Goal: Obtain resource: Download file/media

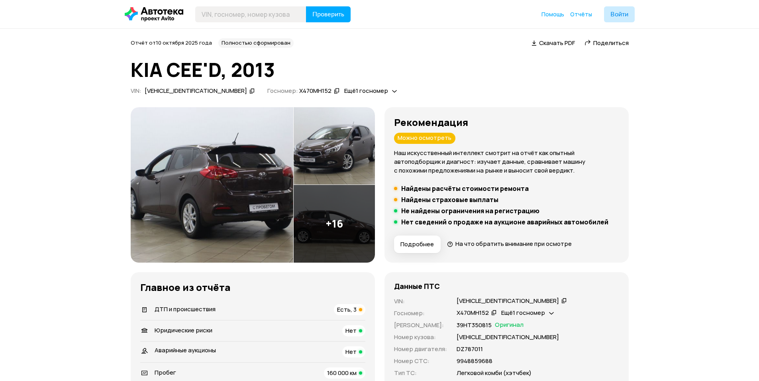
scroll to position [797, 0]
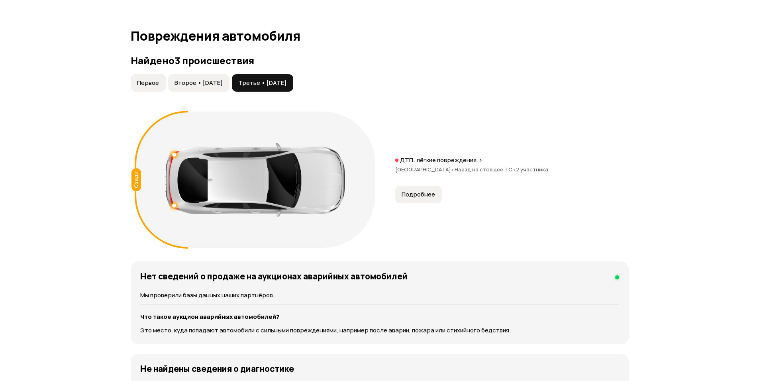
click at [203, 74] on button "Второе • 25 дек 2018" at bounding box center [198, 83] width 61 height 18
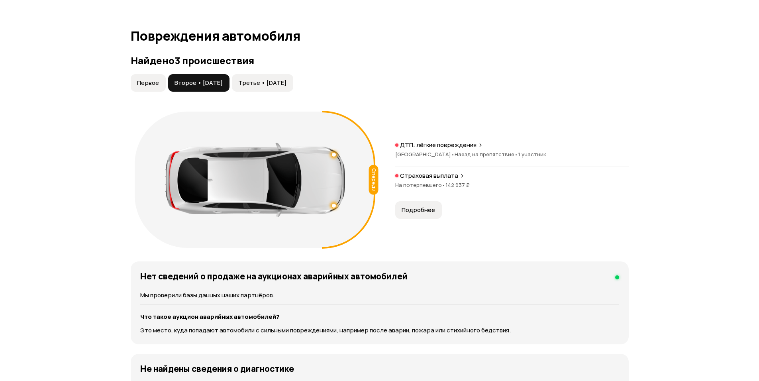
click at [419, 215] on button "Подробнее" at bounding box center [418, 210] width 47 height 18
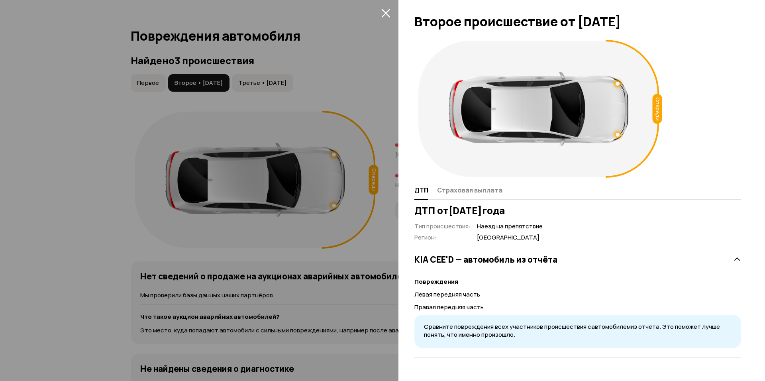
click at [503, 252] on div "KIA CEE'D — автомобиль из отчёта" at bounding box center [577, 259] width 327 height 16
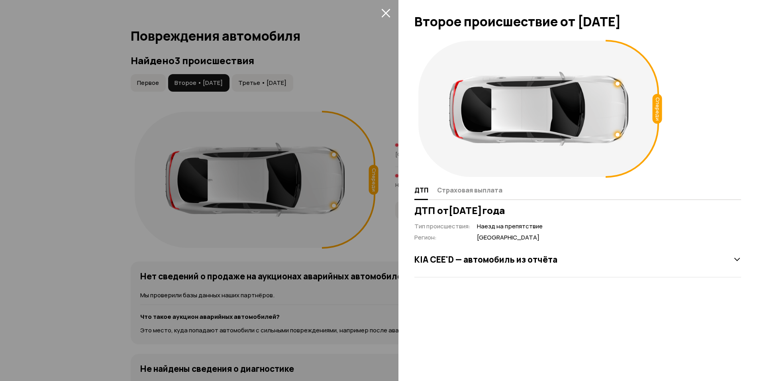
click at [524, 266] on div "KIA CEE'D — автомобиль из отчёта" at bounding box center [577, 259] width 327 height 16
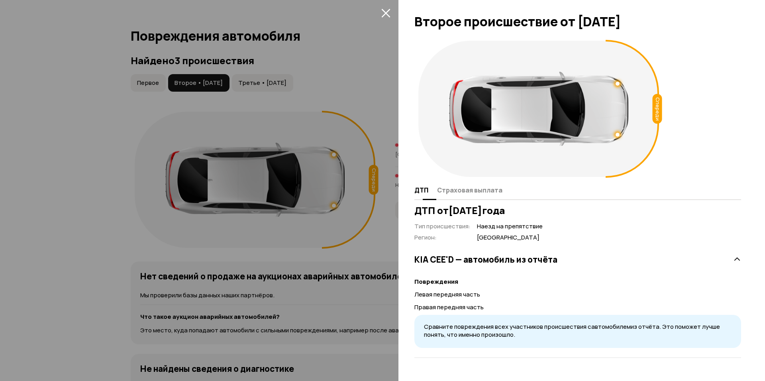
click at [465, 178] on div "Спереди" at bounding box center [538, 109] width 249 height 144
click at [464, 186] on span "Страховая выплата" at bounding box center [469, 190] width 65 height 8
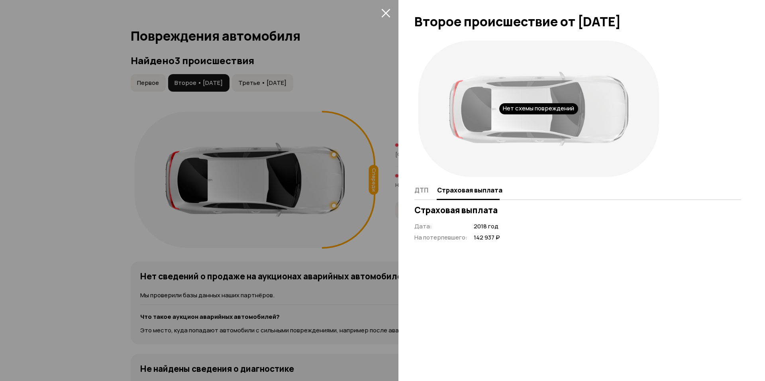
click at [382, 16] on icon "закрыть" at bounding box center [385, 12] width 9 height 9
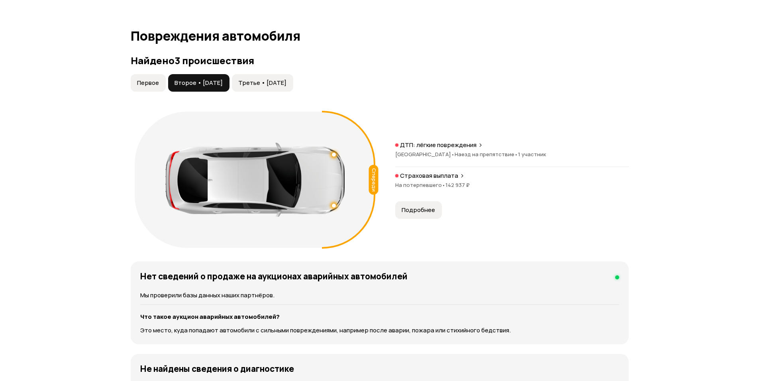
click at [275, 75] on button "Третье • 01 дек 2020" at bounding box center [262, 83] width 61 height 18
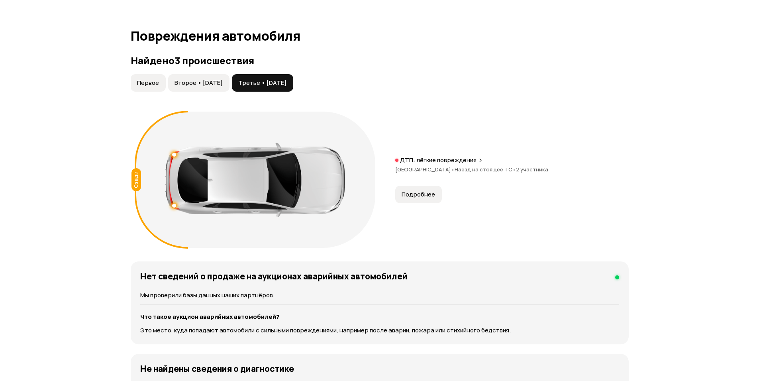
click at [425, 192] on span "Подробнее" at bounding box center [417, 194] width 33 height 8
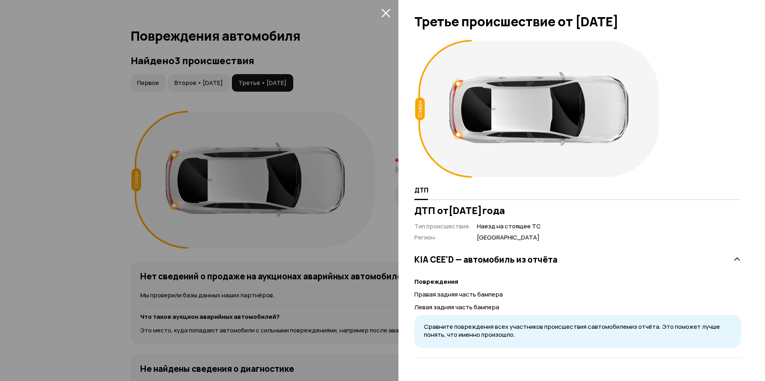
click at [385, 18] on button "закрыть" at bounding box center [385, 12] width 13 height 13
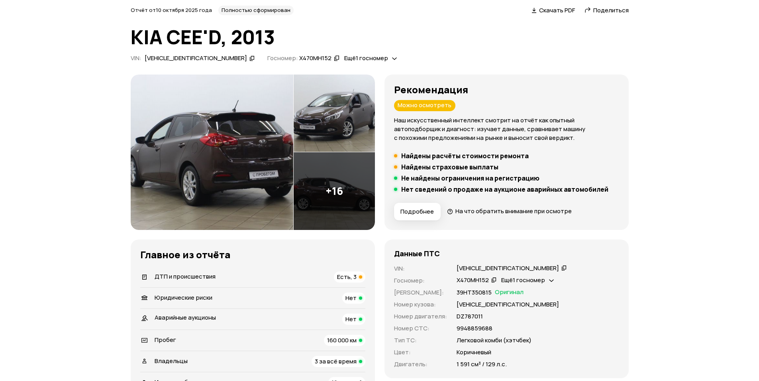
scroll to position [0, 0]
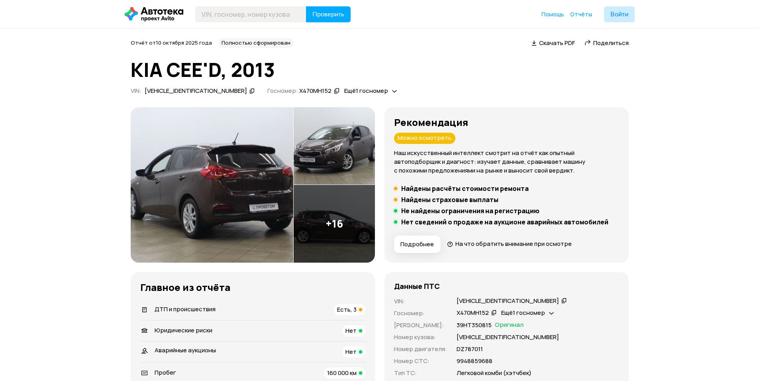
click at [549, 43] on span "Скачать PDF" at bounding box center [557, 43] width 36 height 8
click at [199, 192] on img at bounding box center [212, 184] width 162 height 155
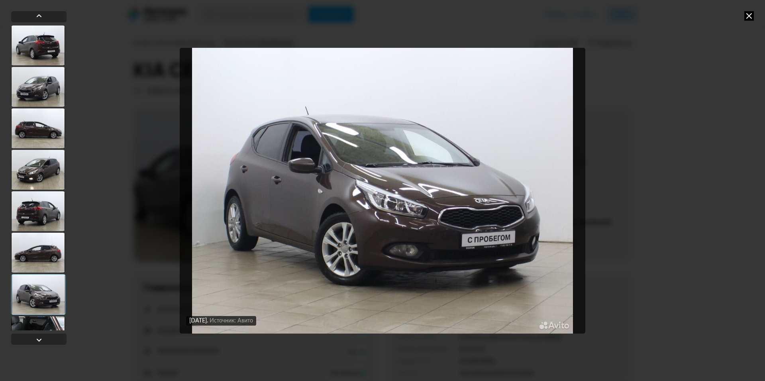
click at [754, 19] on div "13 марта 2023 года Источник: Авито 13 марта 2023 года Источник: Авито 13 марта …" at bounding box center [382, 190] width 765 height 381
click at [753, 16] on icon at bounding box center [749, 16] width 10 height 10
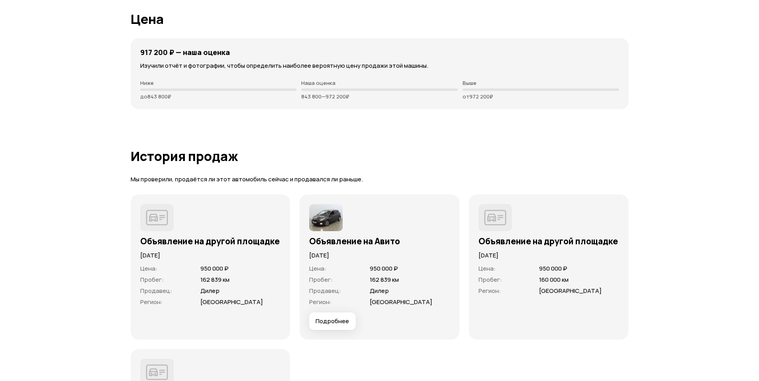
scroll to position [2151, 0]
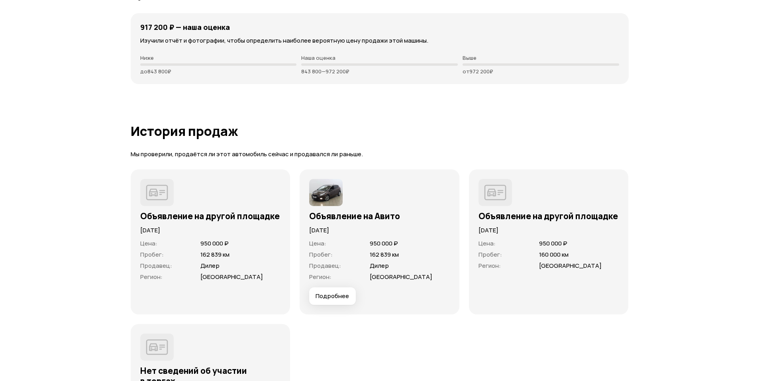
click at [315, 295] on span "Подробнее" at bounding box center [331, 296] width 33 height 8
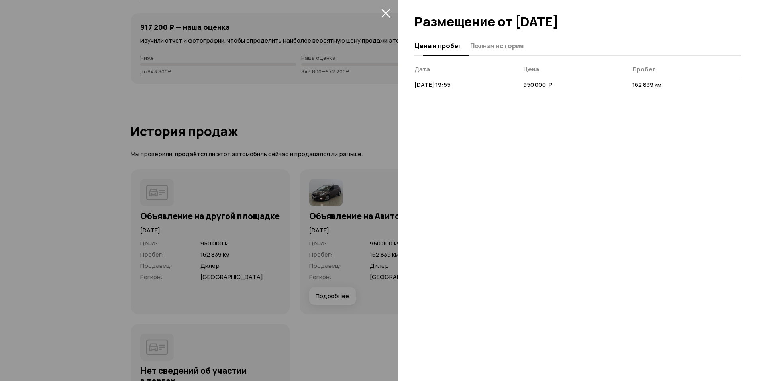
click at [492, 50] on span "Полная история" at bounding box center [496, 46] width 53 height 8
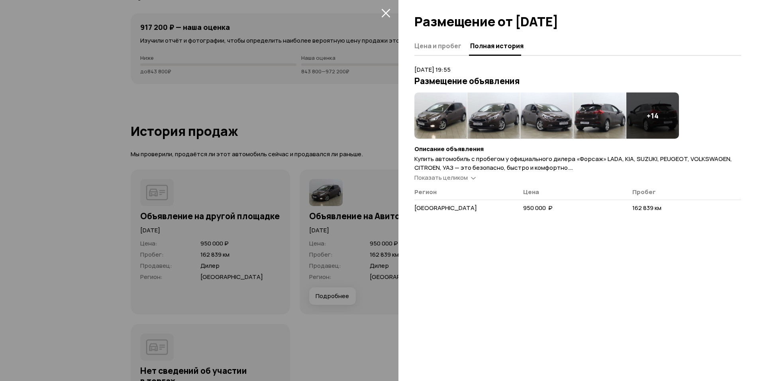
click at [388, 16] on icon "закрыть" at bounding box center [385, 12] width 9 height 9
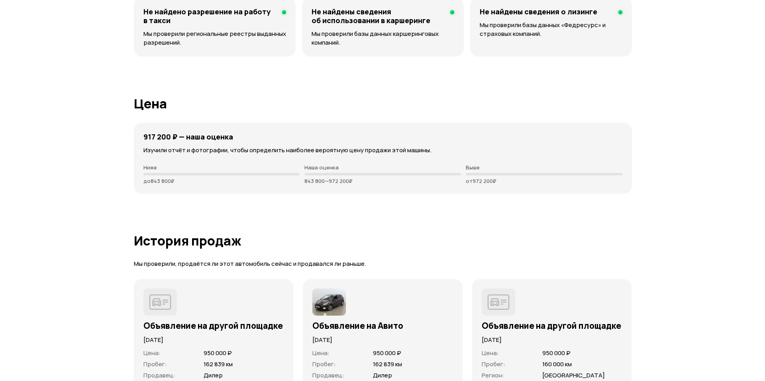
scroll to position [2071, 0]
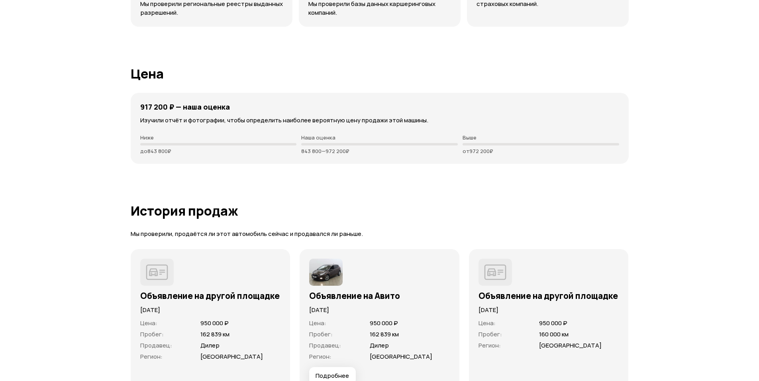
click at [352, 374] on button "Подробнее" at bounding box center [332, 376] width 47 height 18
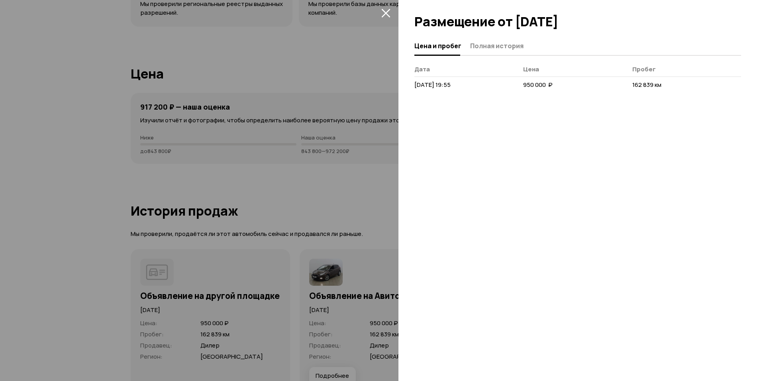
click at [495, 37] on div "Цена и пробег Полная история" at bounding box center [577, 46] width 327 height 19
click at [495, 41] on button "Полная история" at bounding box center [496, 46] width 56 height 16
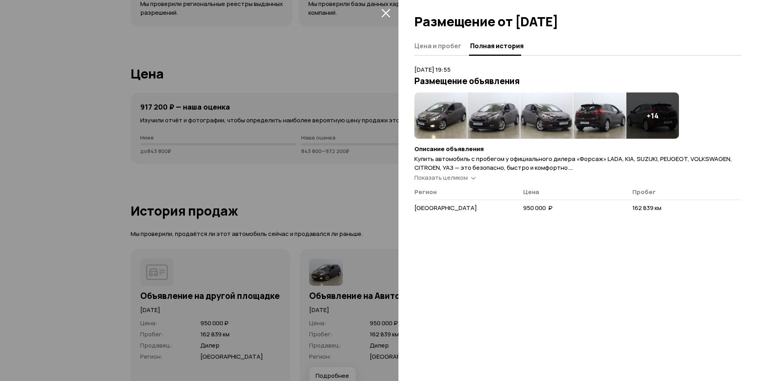
click at [433, 157] on span "Купить автомобиль с пробегом у официального дилера «Форсаж» LADA, KIA, SUZUKI, …" at bounding box center [572, 382] width 317 height 455
click at [443, 120] on img at bounding box center [440, 115] width 53 height 46
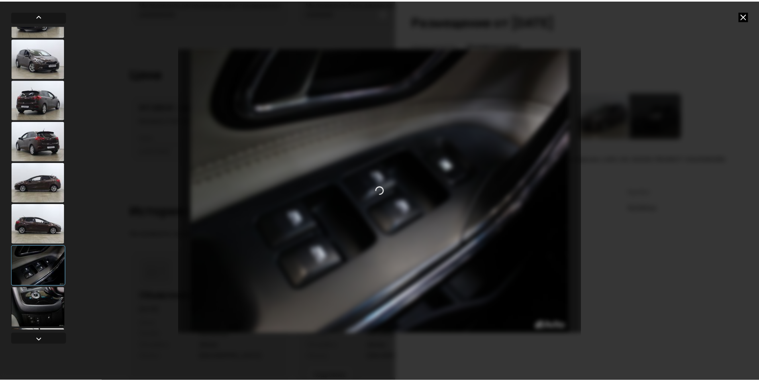
scroll to position [159, 0]
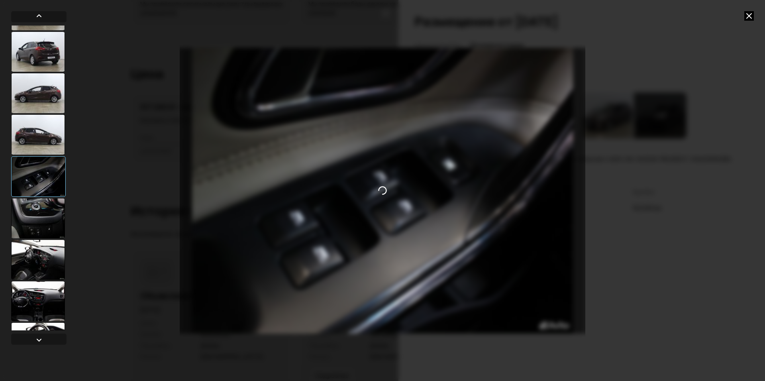
click at [38, 272] on div at bounding box center [38, 260] width 54 height 40
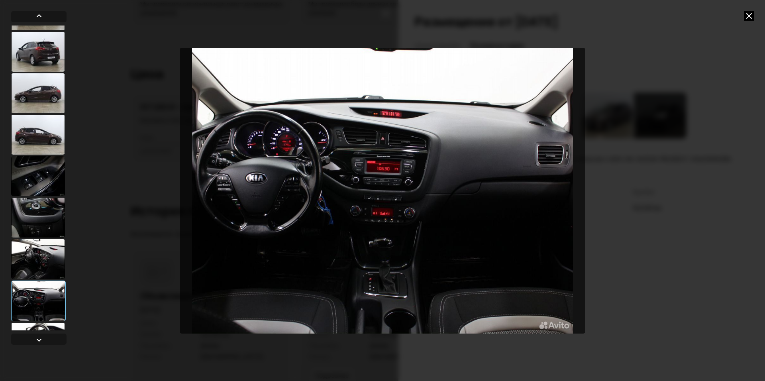
click at [753, 15] on icon at bounding box center [749, 16] width 10 height 10
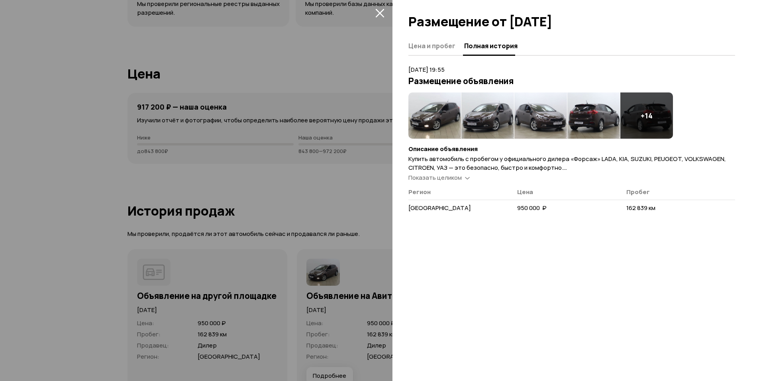
click at [382, 14] on icon "закрыть" at bounding box center [379, 12] width 9 height 9
